Goal: Task Accomplishment & Management: Use online tool/utility

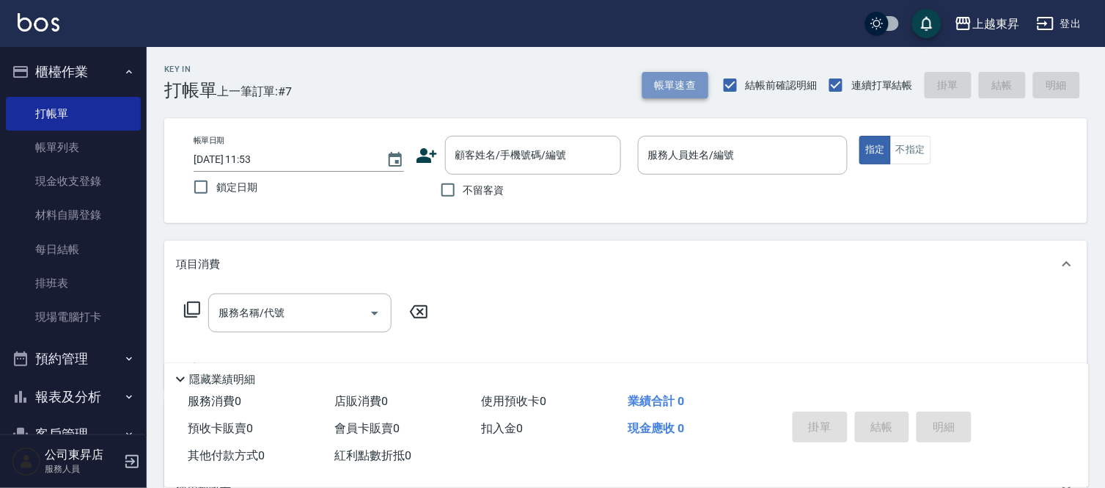
click at [647, 72] on button "帳單速查" at bounding box center [676, 85] width 66 height 27
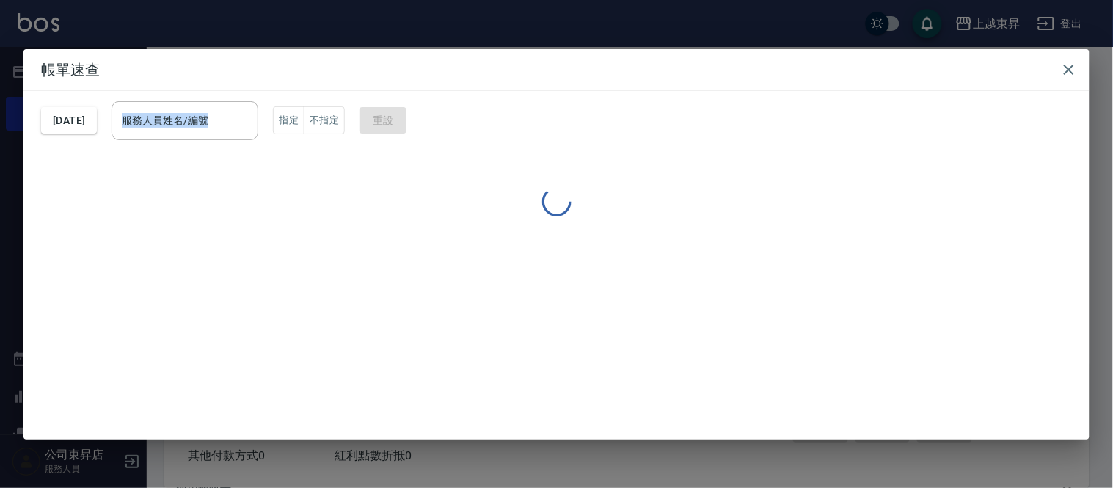
click at [567, 103] on div "帳單速查 [DATE] 服務人員姓名/編號 服務人員姓名/編號 指定 不指定 重設" at bounding box center [556, 244] width 1066 height 390
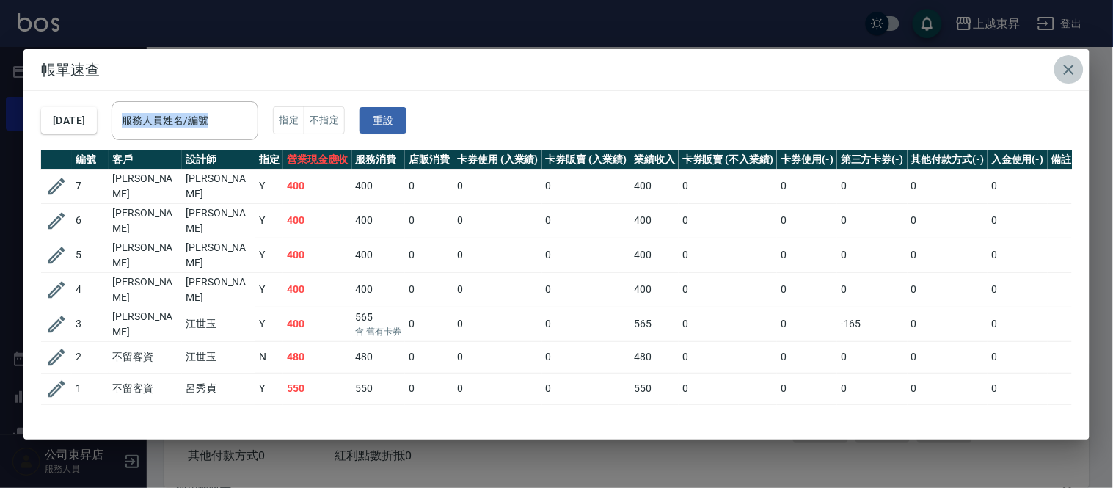
click at [1069, 72] on icon "button" at bounding box center [1069, 70] width 18 height 18
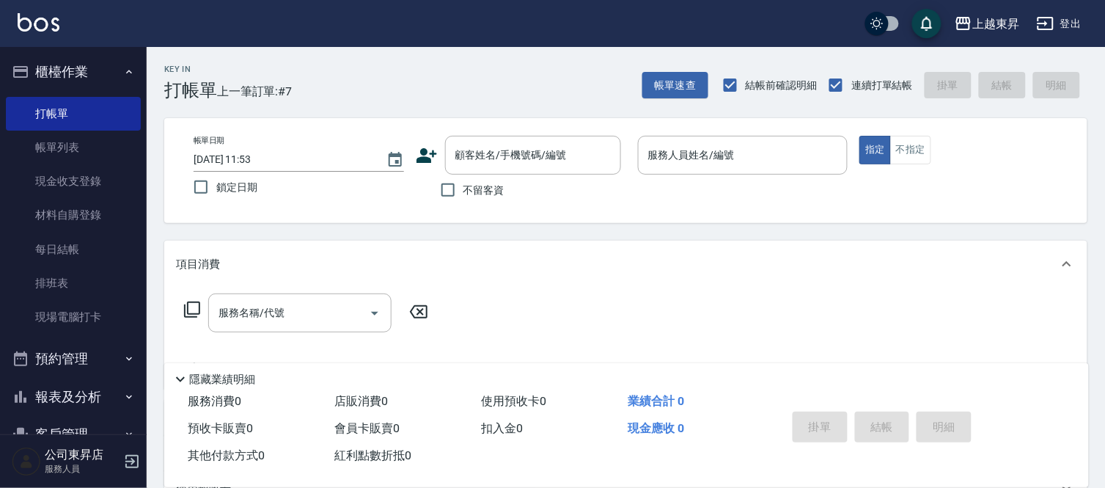
click at [464, 189] on span "不留客資" at bounding box center [484, 190] width 41 height 15
click at [464, 189] on input "不留客資" at bounding box center [448, 190] width 31 height 31
checkbox input "true"
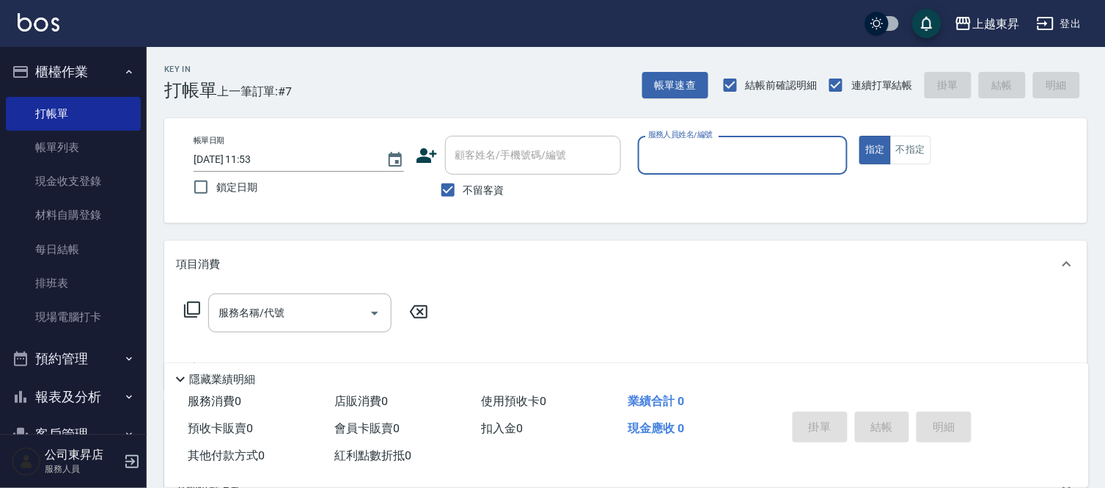
click at [673, 144] on input "服務人員姓名/編號" at bounding box center [743, 155] width 197 height 26
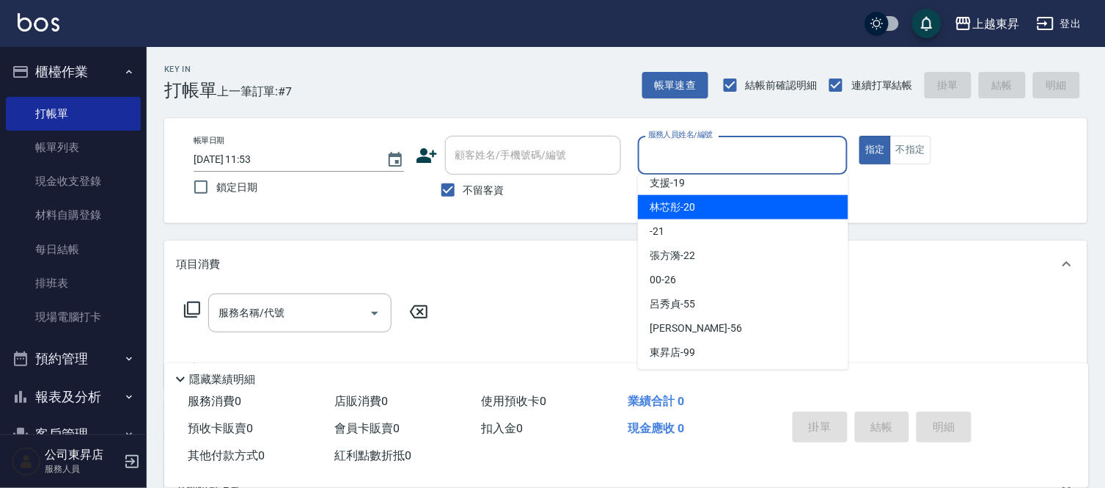
scroll to position [145, 0]
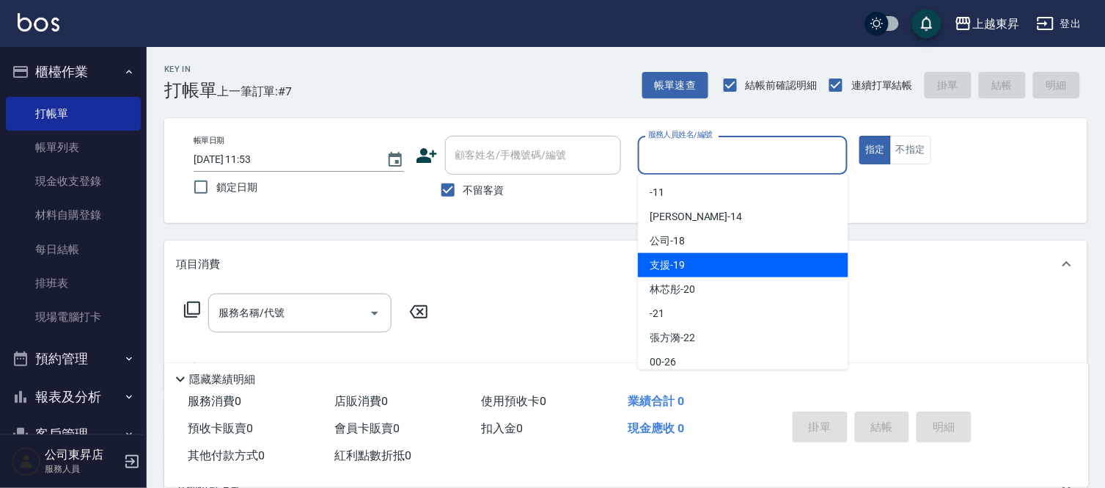
click at [715, 260] on div "支援 -19" at bounding box center [743, 265] width 211 height 24
type input "支援-19"
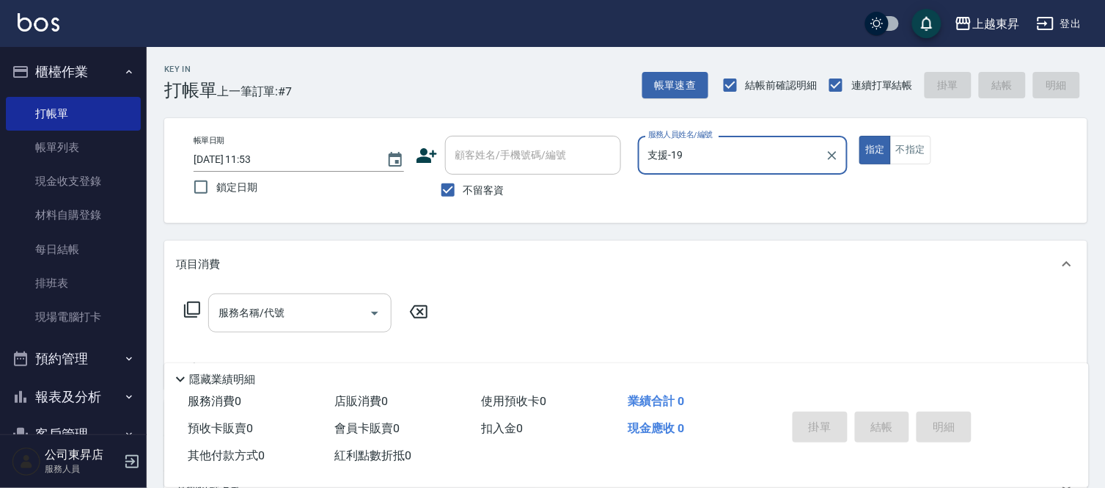
click at [248, 320] on input "服務名稱/代號" at bounding box center [289, 313] width 148 height 26
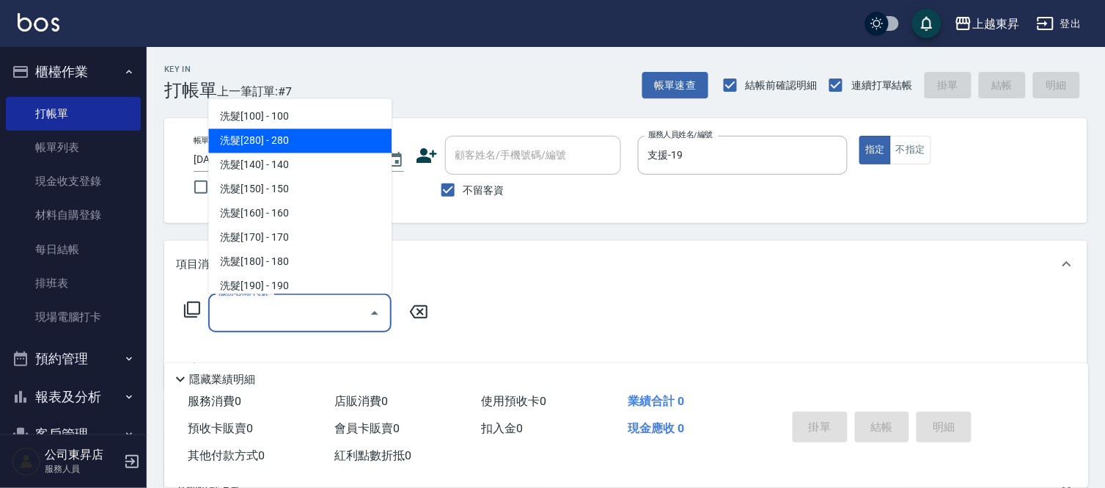
click at [286, 142] on span "洗髮[280] - 280" at bounding box center [299, 141] width 183 height 24
type input "洗髮[280](202)"
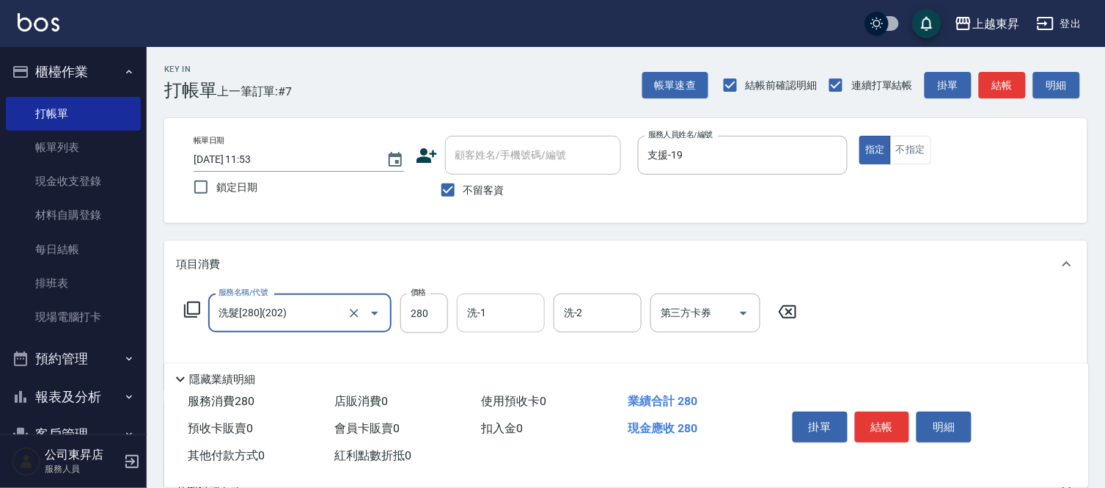
click at [494, 319] on input "洗-1" at bounding box center [501, 313] width 75 height 26
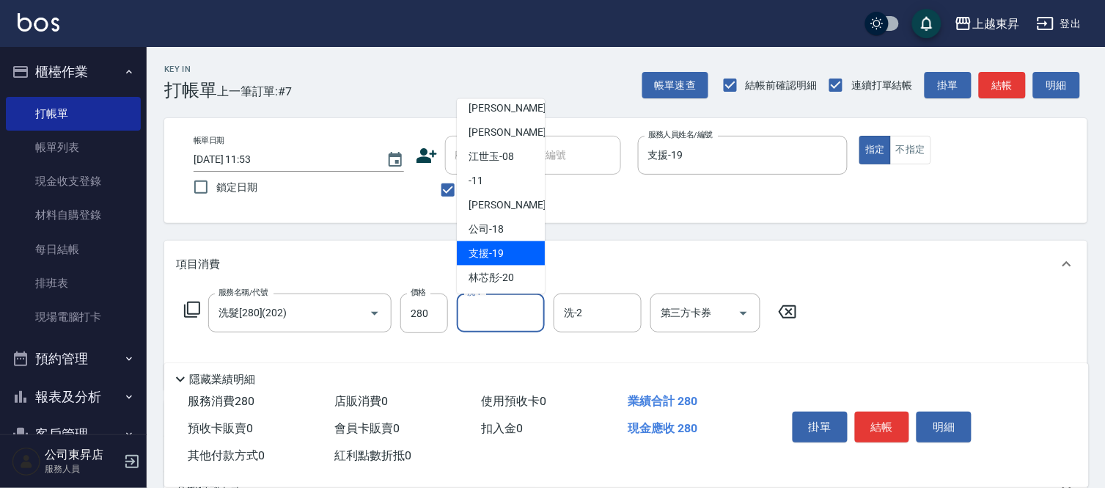
scroll to position [163, 0]
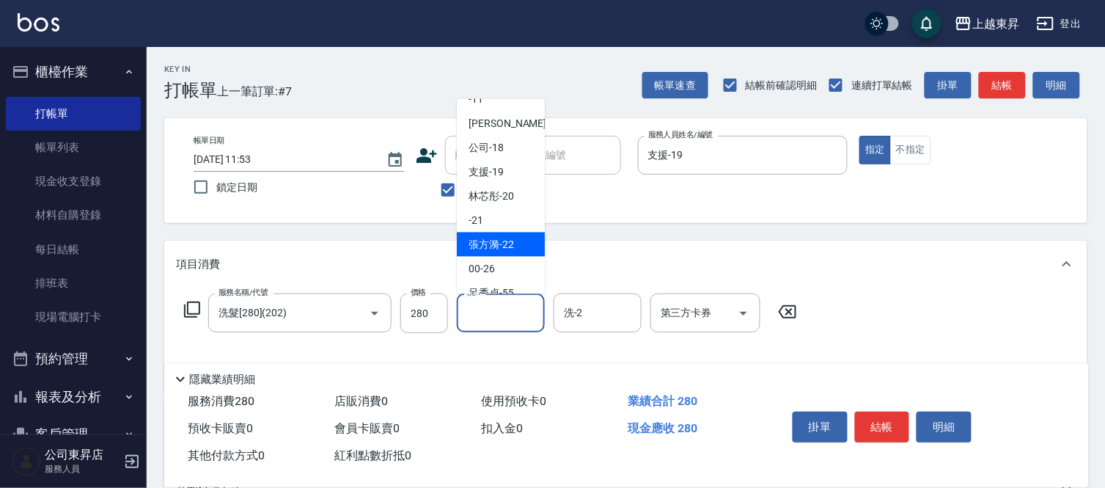
click at [500, 246] on span "張方漪 -22" at bounding box center [491, 244] width 45 height 15
type input "張方漪-22"
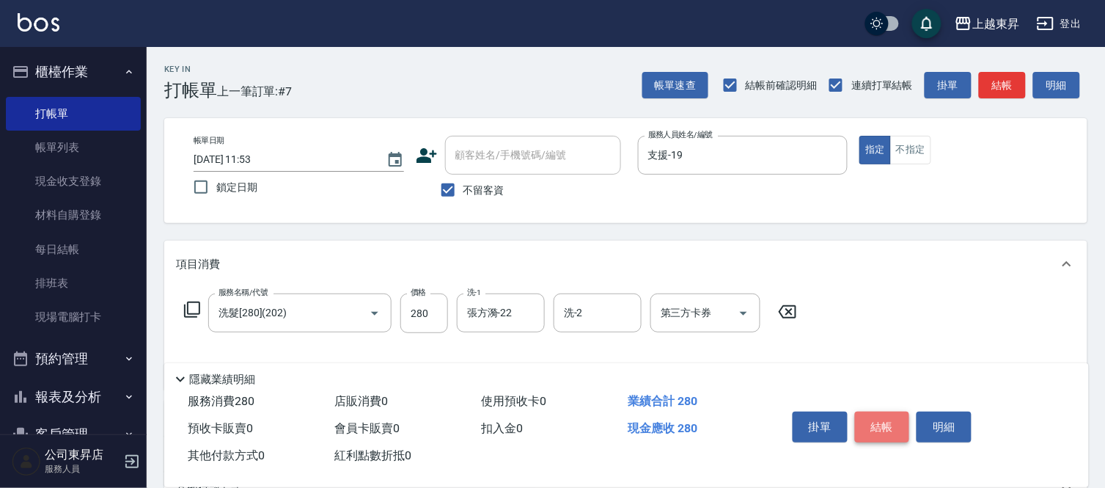
click at [863, 413] on button "結帳" at bounding box center [882, 427] width 55 height 31
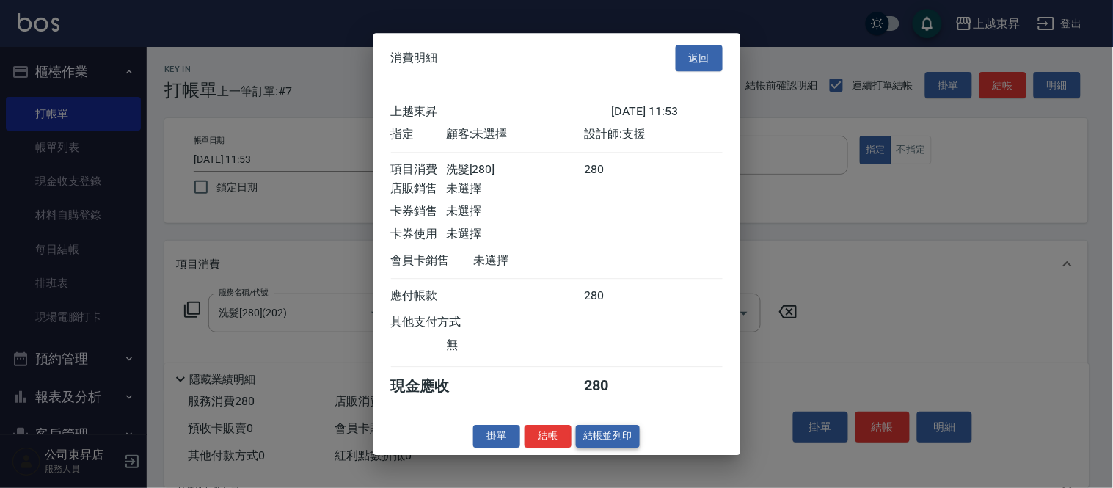
click at [613, 444] on button "結帳並列印" at bounding box center [608, 436] width 64 height 23
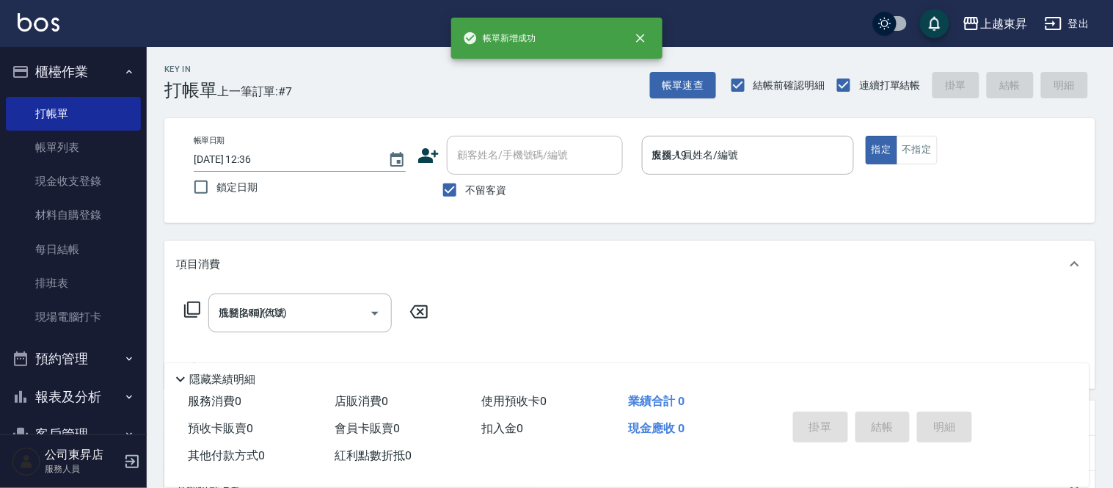
type input "[DATE] 12:36"
